Goal: Information Seeking & Learning: Learn about a topic

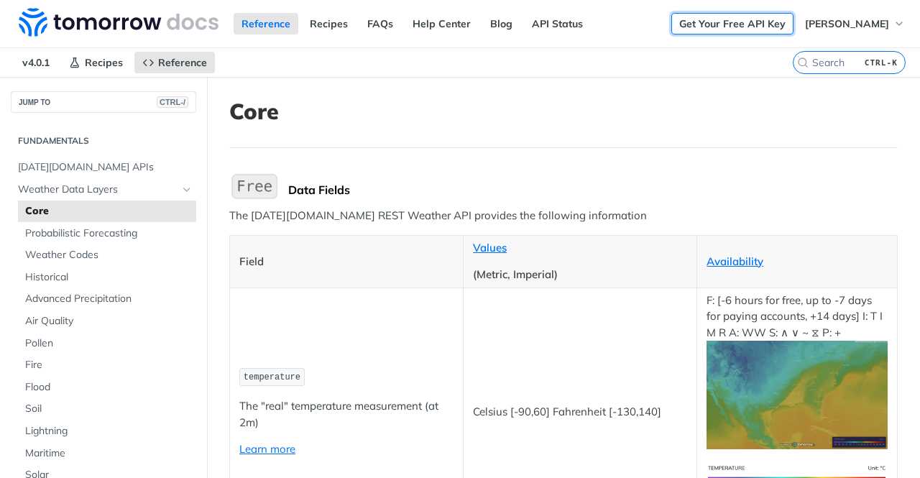
click at [739, 21] on link "Get Your Free API Key" at bounding box center [732, 24] width 122 height 22
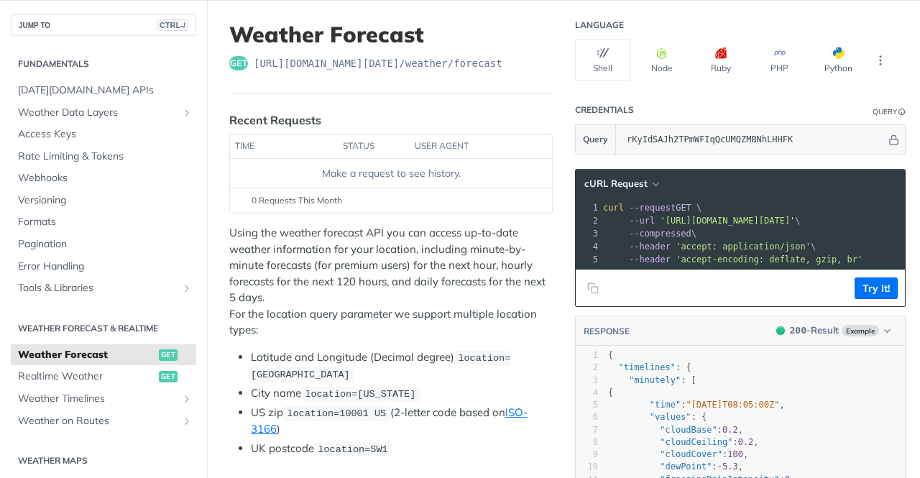
scroll to position [72, 0]
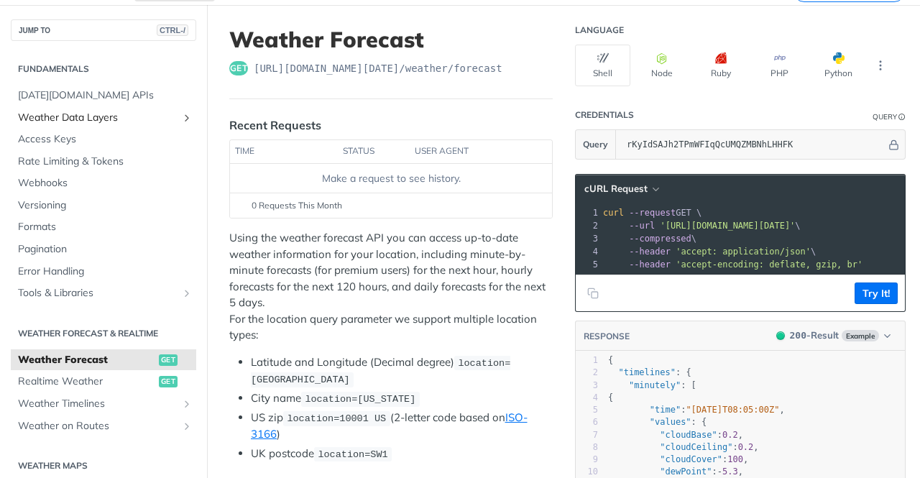
click at [98, 114] on span "Weather Data Layers" at bounding box center [97, 118] width 159 height 14
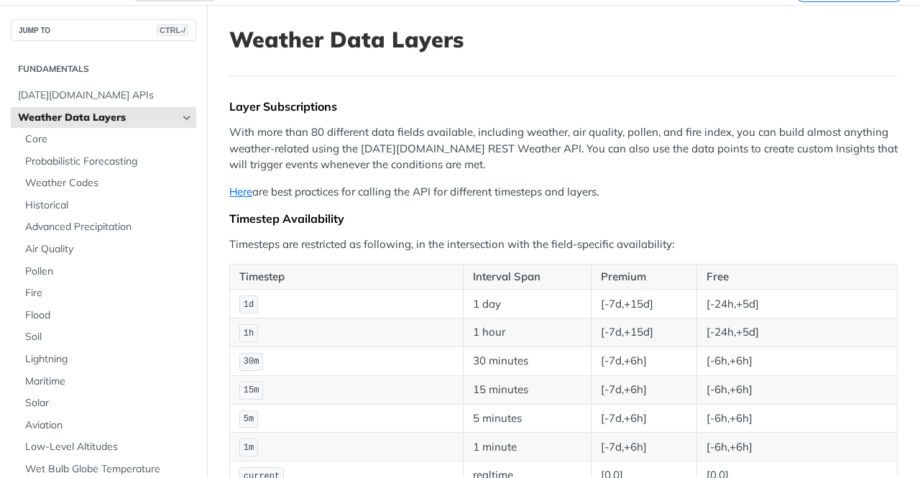
click at [114, 116] on span "Weather Data Layers" at bounding box center [97, 118] width 159 height 14
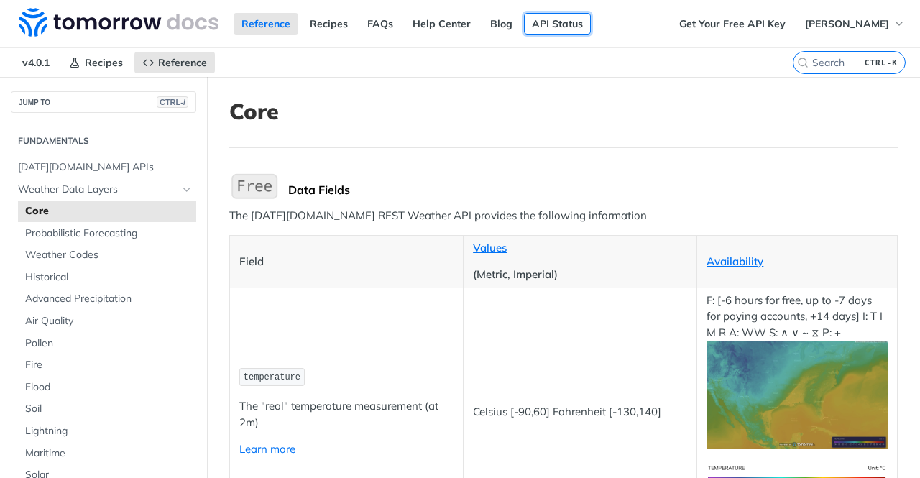
click at [577, 29] on link "API Status" at bounding box center [557, 24] width 67 height 22
